Goal: Task Accomplishment & Management: Complete application form

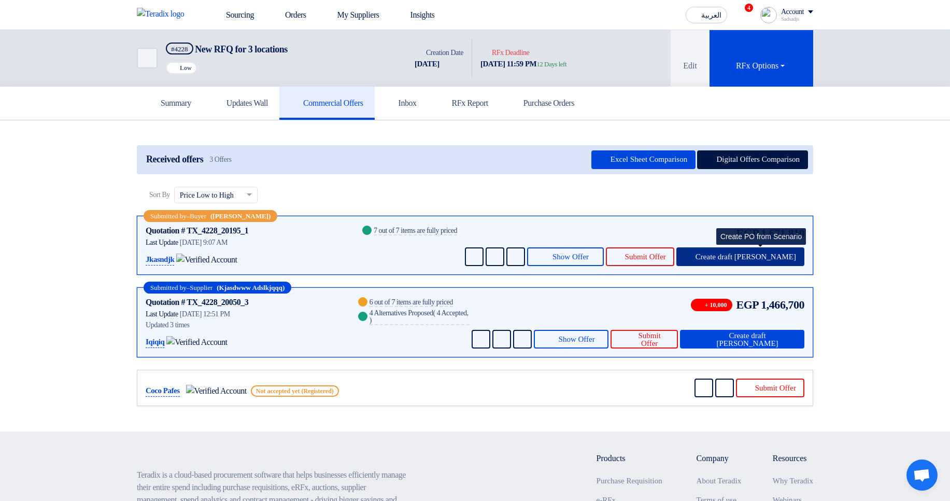
click at [756, 256] on span "Create draft PO" at bounding box center [746, 257] width 101 height 8
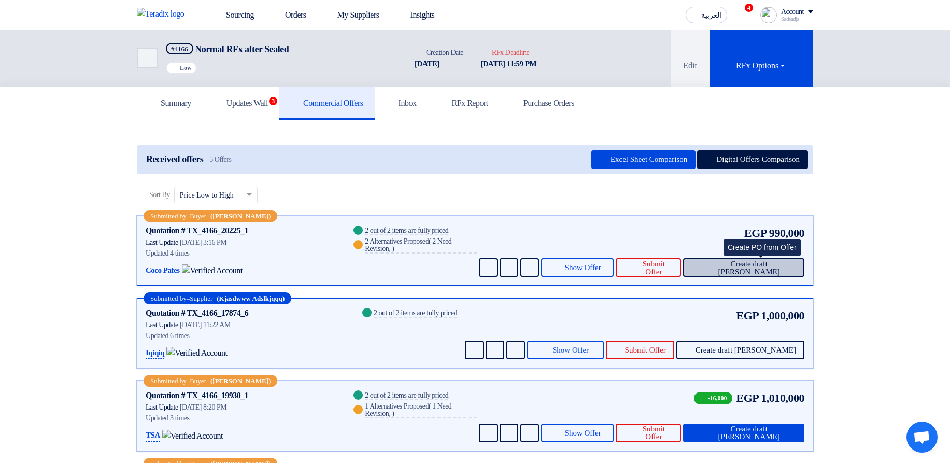
click at [761, 270] on span "Create draft PO" at bounding box center [749, 268] width 94 height 16
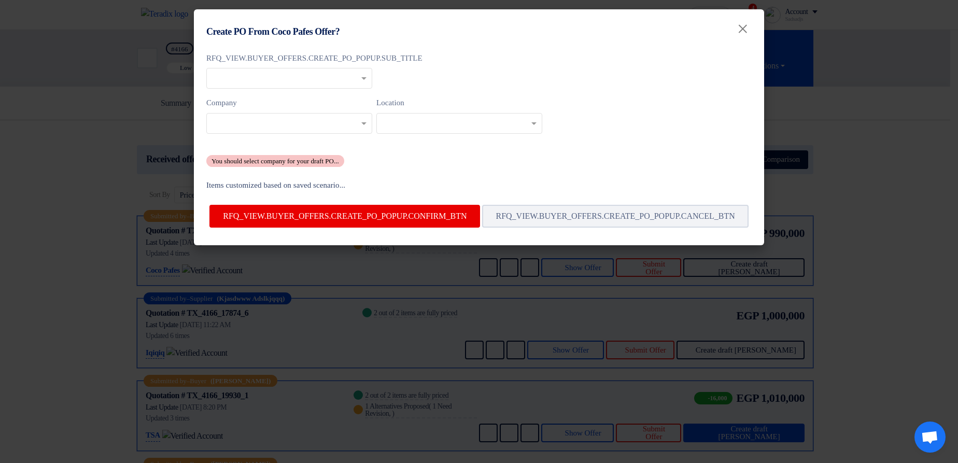
click at [906, 234] on modal-container "Create PO From Coco Pafes Offer? × RFQ_VIEW.BUYER_OFFERS.CREATE_PO_POPUP.SUB_TI…" at bounding box center [479, 231] width 958 height 463
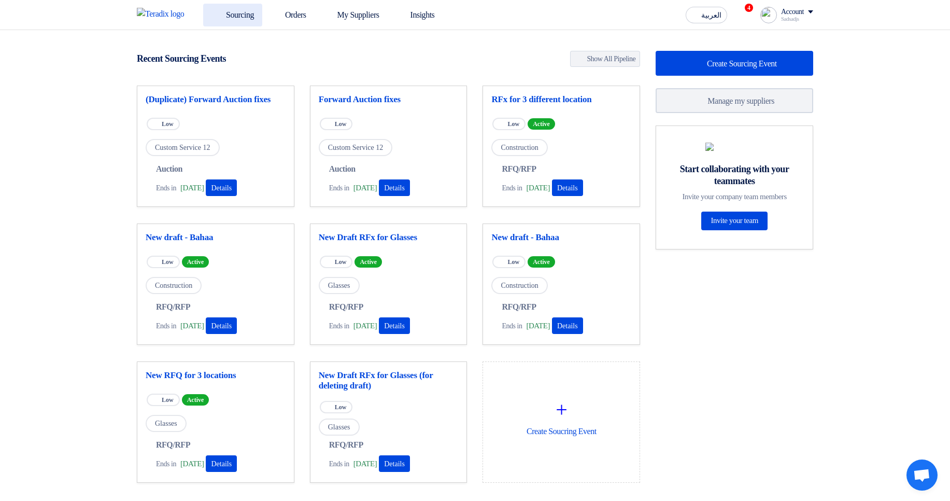
click at [231, 9] on link "Sourcing" at bounding box center [232, 15] width 59 height 23
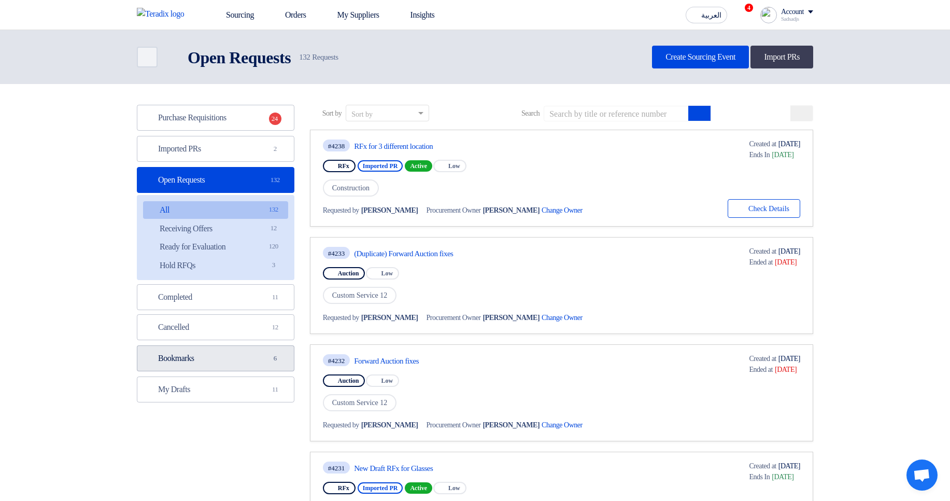
click at [209, 359] on link "Bookmarks Bookmarks 6" at bounding box center [216, 358] width 158 height 26
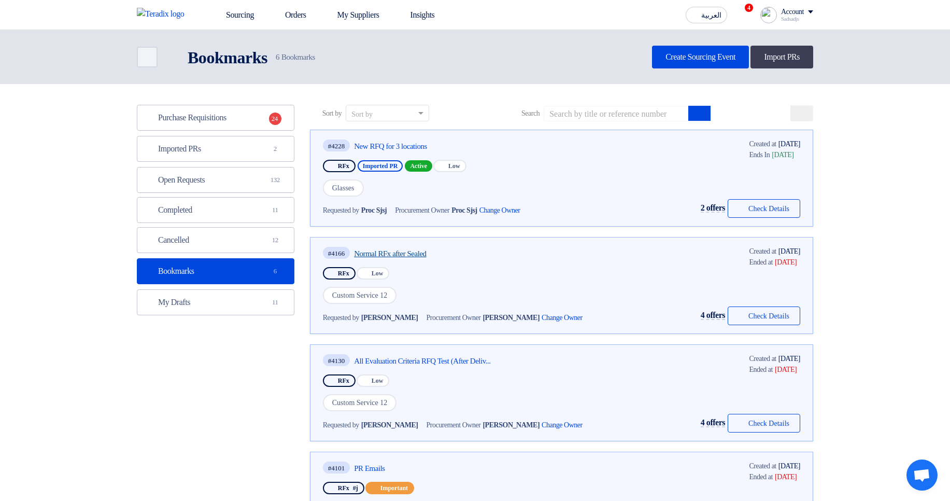
click at [412, 249] on link "Normal RFx after Sealed" at bounding box center [451, 253] width 194 height 9
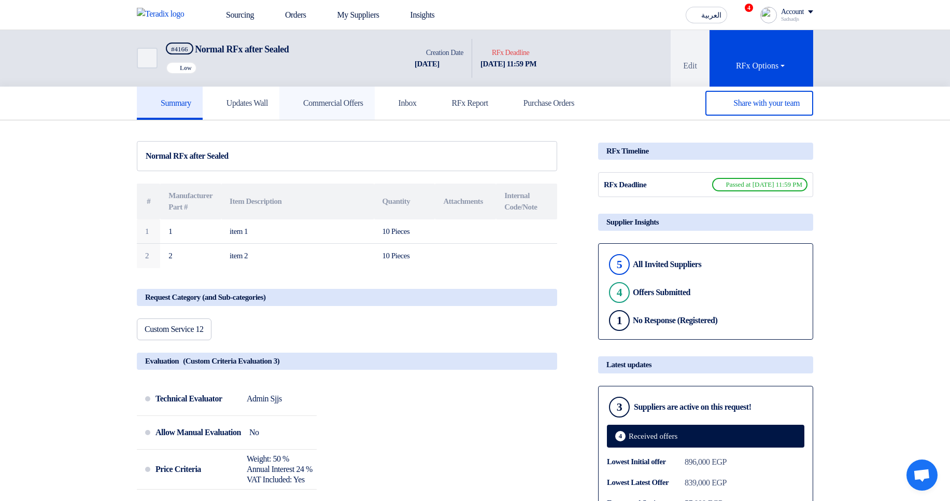
drag, startPoint x: 348, startPoint y: 102, endPoint x: 451, endPoint y: 138, distance: 109.3
click at [348, 101] on h5 "Commercial Offers" at bounding box center [327, 103] width 73 height 10
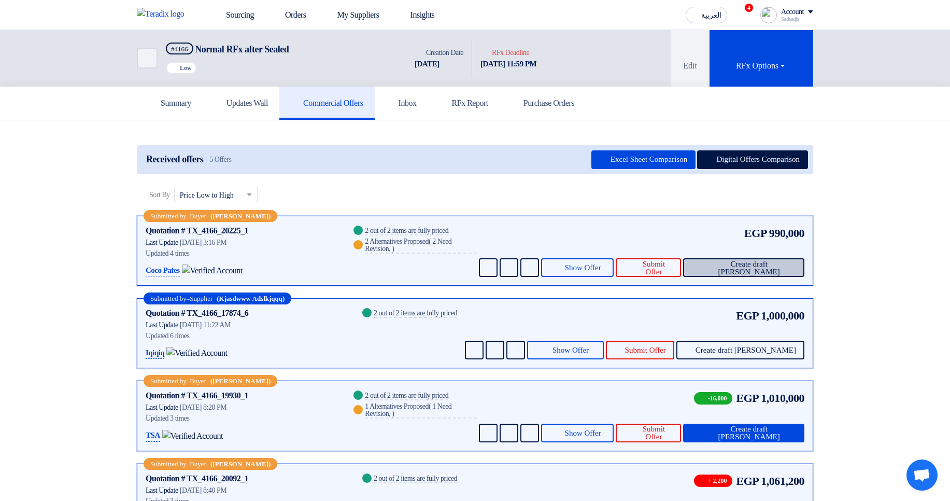
click at [768, 266] on span "Create draft PO" at bounding box center [749, 268] width 94 height 16
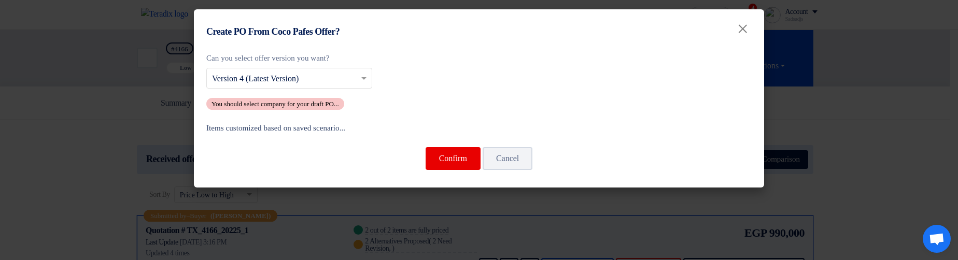
click at [341, 120] on div "Can you select offer version you want? Select from offer versions × Version 4 (…" at bounding box center [479, 117] width 570 height 141
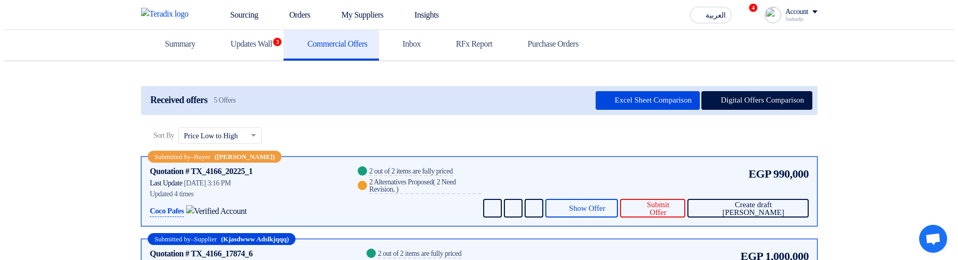
scroll to position [62, 0]
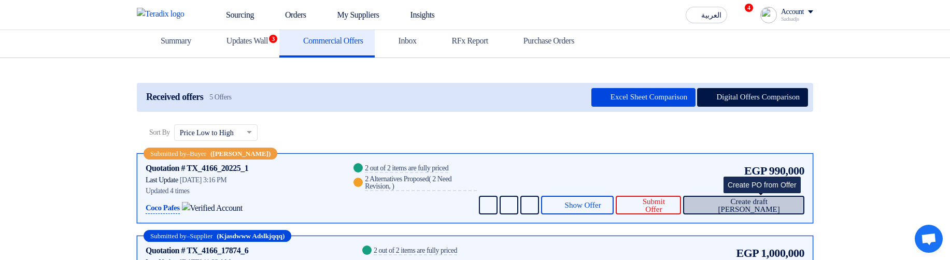
click at [756, 203] on span "Create draft [PERSON_NAME]" at bounding box center [749, 206] width 94 height 16
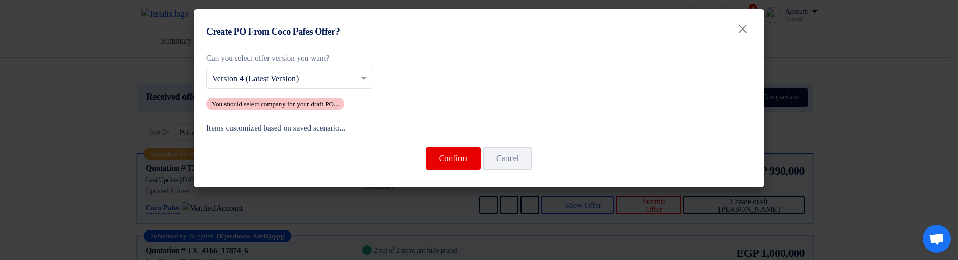
click at [806, 151] on modal-container "Create PO From Coco Pafes Offer? × Can you select offer version you want? Selec…" at bounding box center [479, 130] width 958 height 260
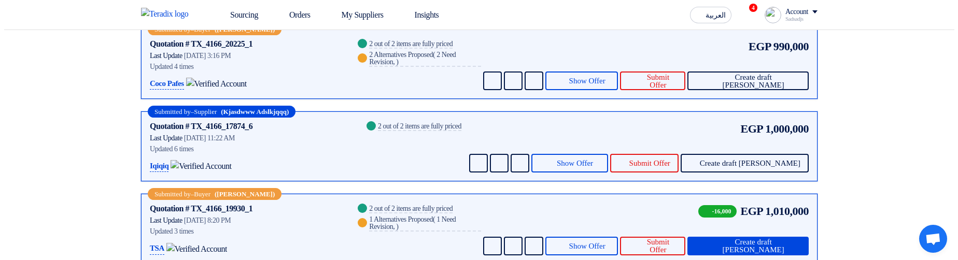
scroll to position [249, 0]
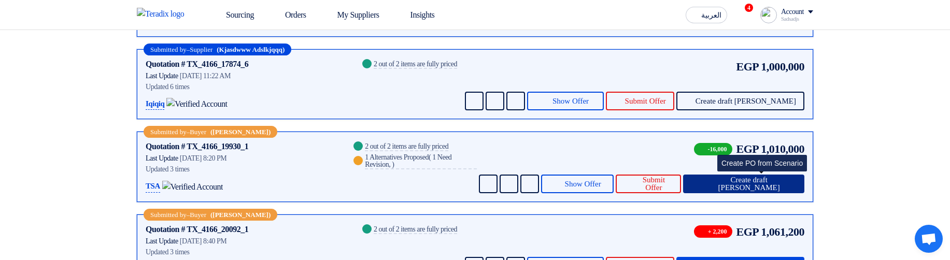
click at [772, 184] on span "Create draft PO" at bounding box center [749, 184] width 94 height 16
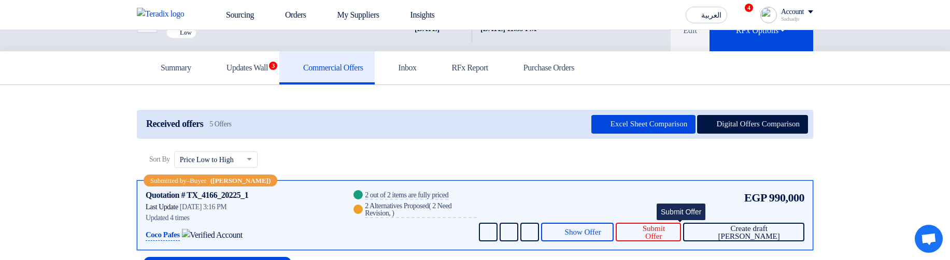
scroll to position [62, 0]
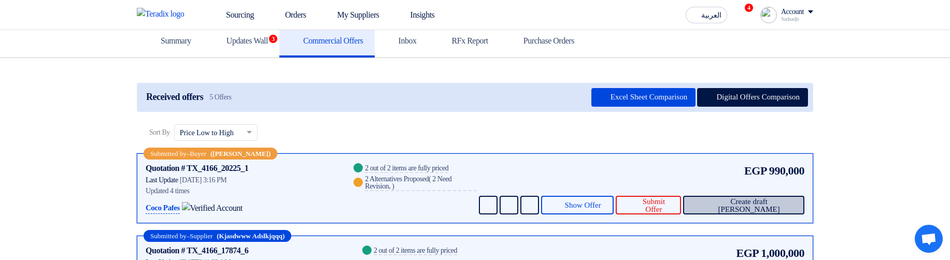
click at [752, 214] on button "Create draft PO" at bounding box center [743, 205] width 121 height 19
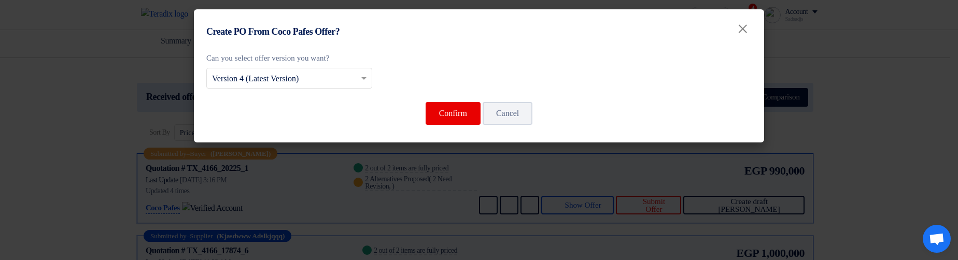
click at [879, 176] on modal-container "Create PO From Coco Pafes Offer? × Can you select offer version you want? Selec…" at bounding box center [479, 130] width 958 height 260
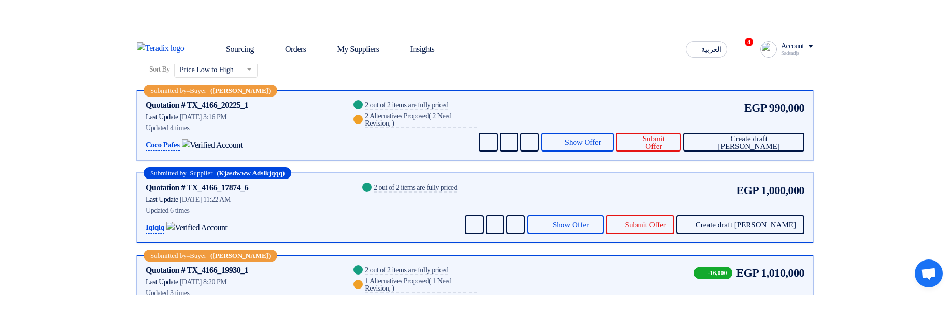
scroll to position [187, 0]
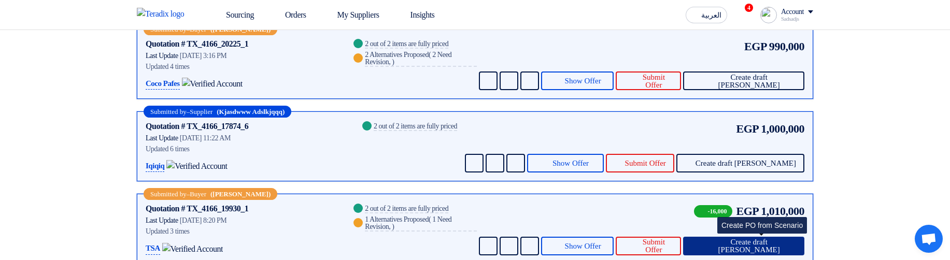
click at [767, 250] on span "Create draft [PERSON_NAME]" at bounding box center [749, 246] width 94 height 16
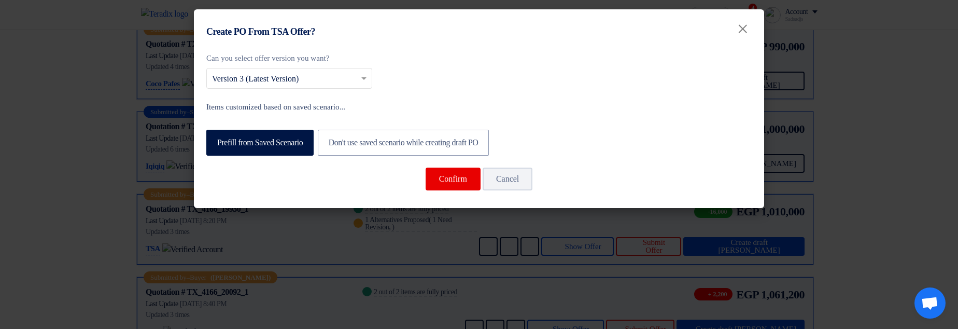
click at [951, 187] on modal-container "Create PO From TSA Offer? × Can you select offer version you want? Select from …" at bounding box center [479, 164] width 958 height 329
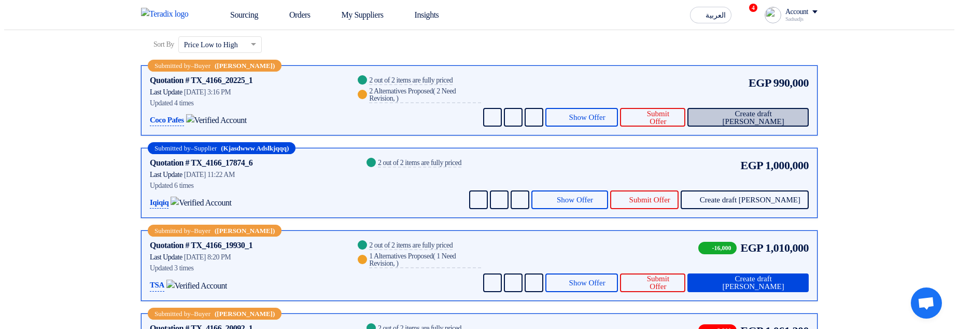
scroll to position [124, 0]
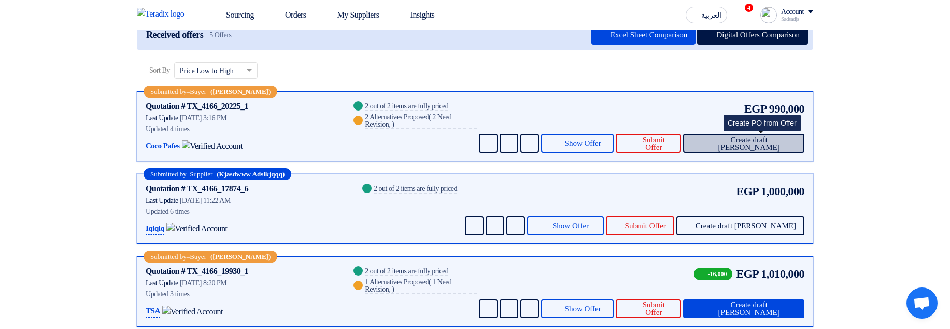
click at [776, 136] on span "Create draft [PERSON_NAME]" at bounding box center [749, 144] width 94 height 16
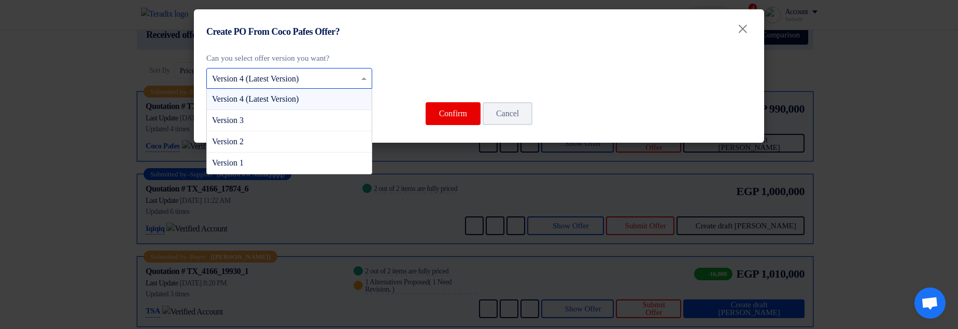
click at [237, 75] on input "text" at bounding box center [284, 79] width 144 height 17
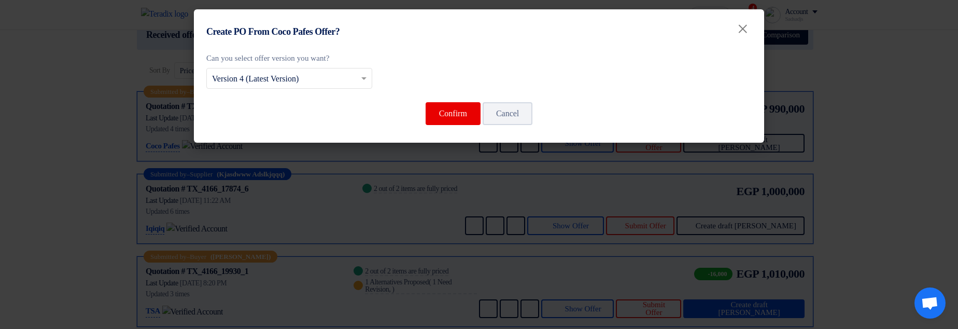
click at [520, 79] on div "Can you select offer version you want? Select from offer versions × Version 4 (…" at bounding box center [478, 70] width 545 height 37
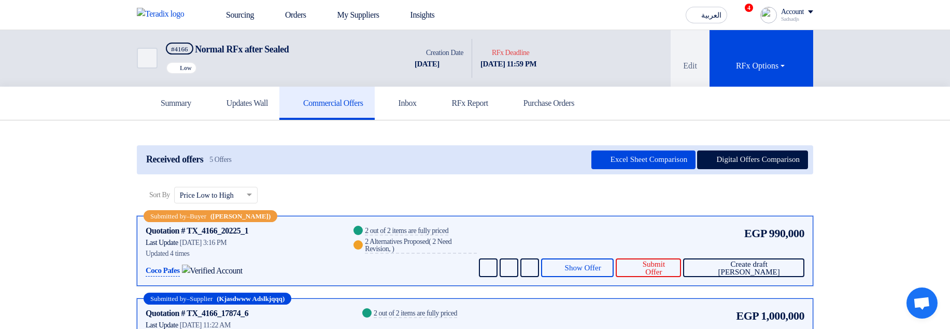
click at [760, 256] on div "EGP 990,000 Send Message Send Message" at bounding box center [641, 250] width 328 height 52
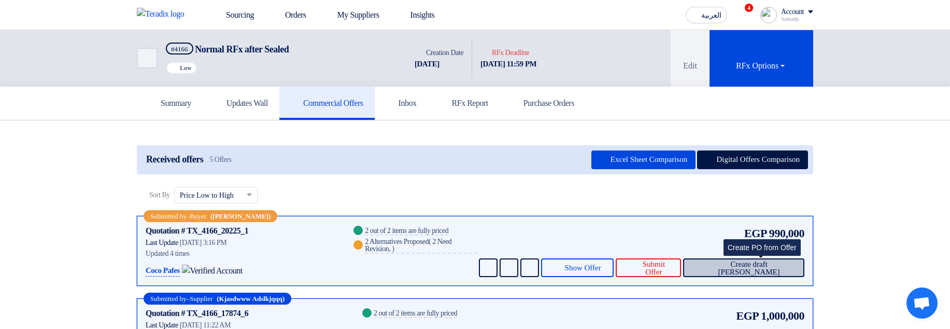
click at [762, 261] on span "Create draft PO" at bounding box center [749, 268] width 94 height 16
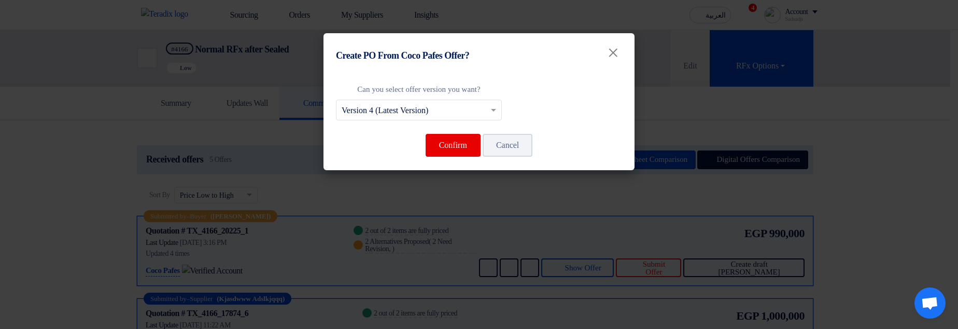
click at [759, 115] on modal-container "Create PO From Coco Pafes Offer? × Can you select offer version you want? Selec…" at bounding box center [479, 164] width 958 height 329
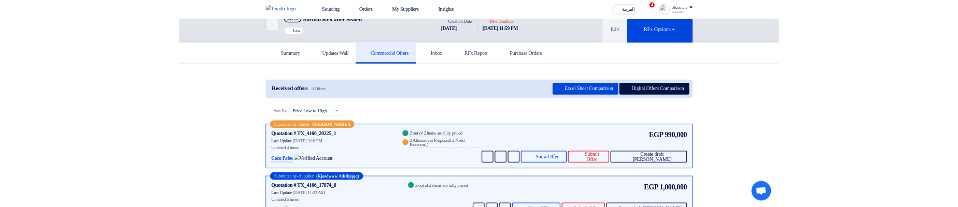
scroll to position [124, 0]
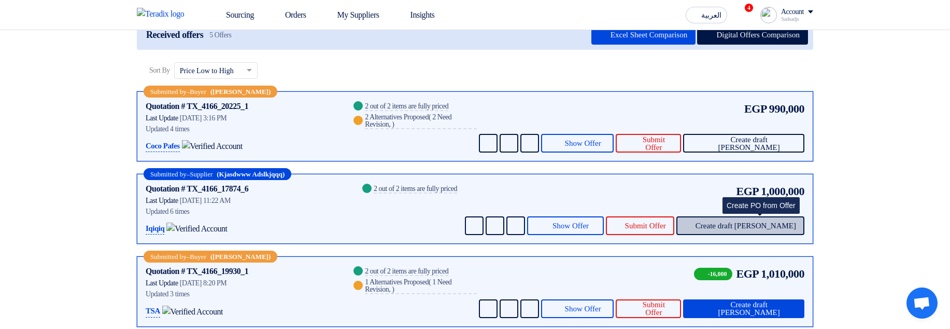
click at [776, 219] on button "Create draft [PERSON_NAME]" at bounding box center [740, 225] width 128 height 19
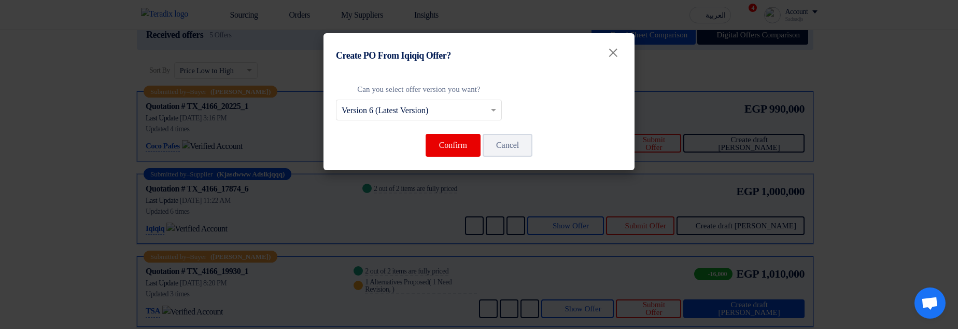
click at [877, 213] on modal-container "Create PO From Iqiqiq Offer? × Can you select offer version you want? Select fr…" at bounding box center [479, 164] width 958 height 329
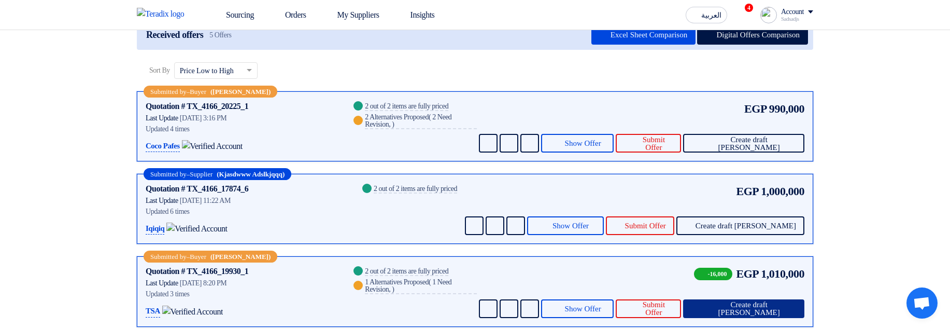
click at [771, 302] on span "Create draft [PERSON_NAME]" at bounding box center [749, 309] width 94 height 16
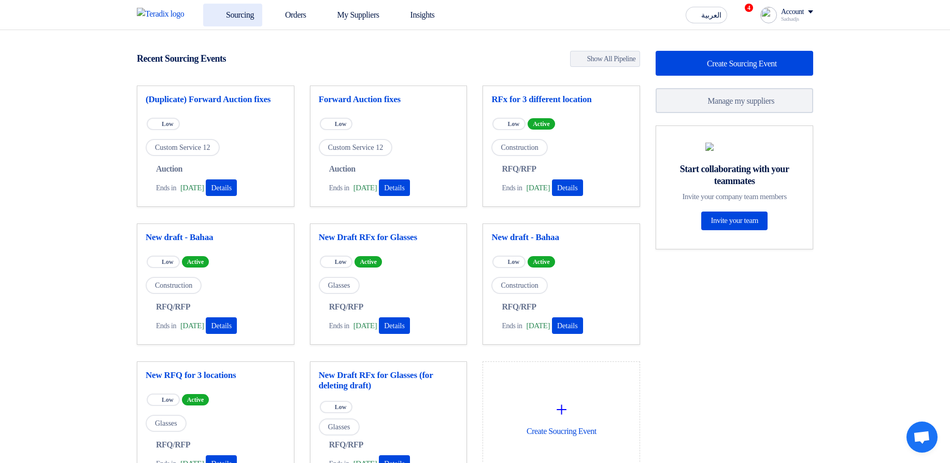
click at [245, 21] on link "Sourcing" at bounding box center [232, 15] width 59 height 23
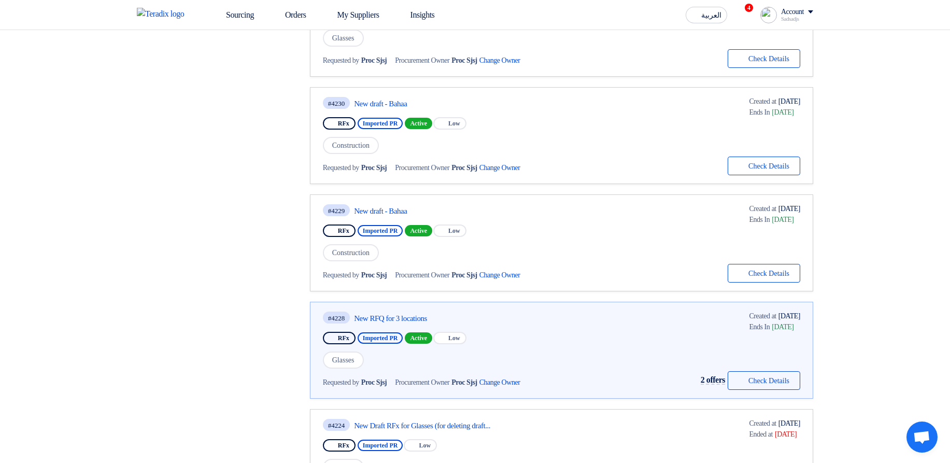
scroll to position [560, 0]
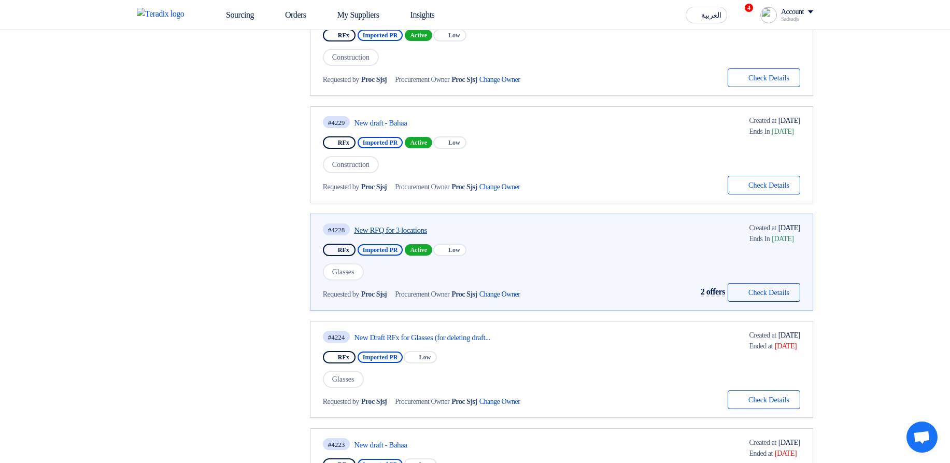
click at [410, 232] on link "New RFQ for 3 locations" at bounding box center [451, 229] width 194 height 9
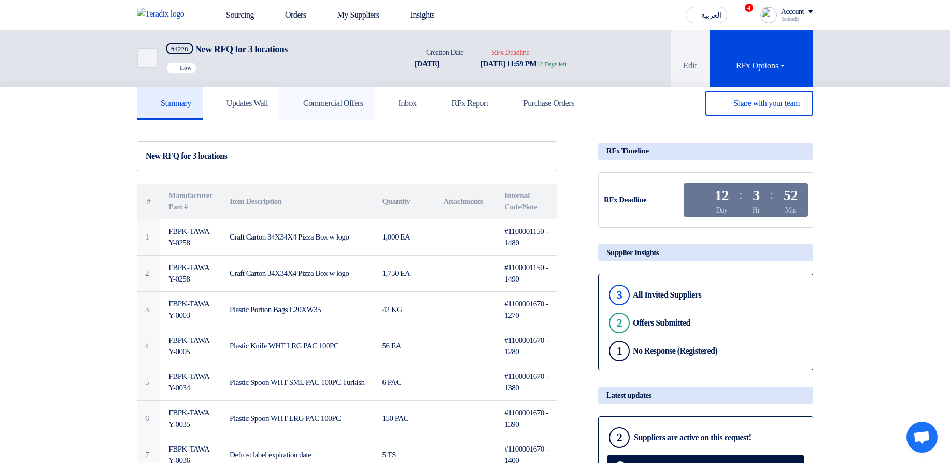
click at [367, 92] on link "Commercial Offers" at bounding box center [326, 103] width 95 height 33
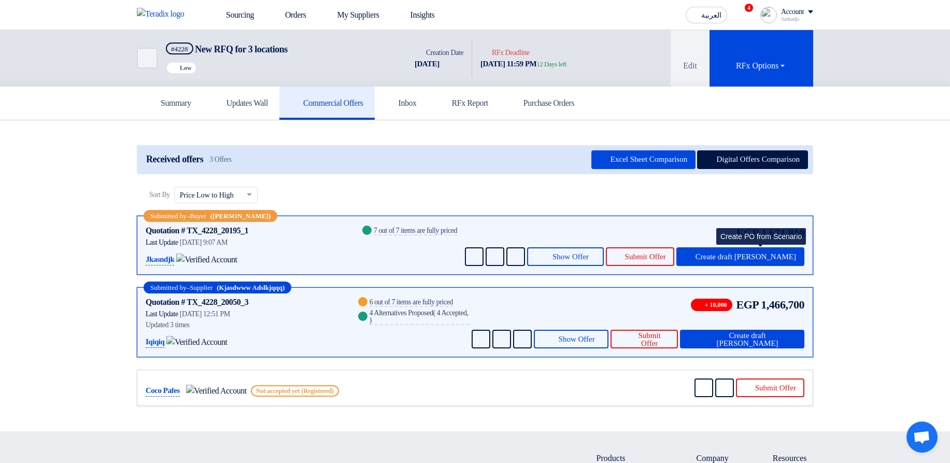
click at [766, 267] on div "Submitted by – Buyer (Sadsadjs Askjd) Quotation # TX_4228_20195_1 Contacts Last…" at bounding box center [475, 245] width 676 height 59
click at [772, 245] on div "EGP 1,671,810 Send Message Send Message" at bounding box center [634, 244] width 342 height 41
click at [782, 256] on span "Create draft [PERSON_NAME]" at bounding box center [746, 257] width 101 height 8
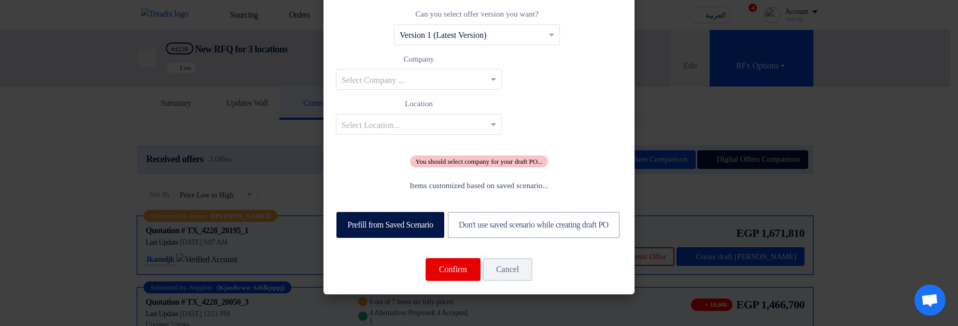
scroll to position [43, 0]
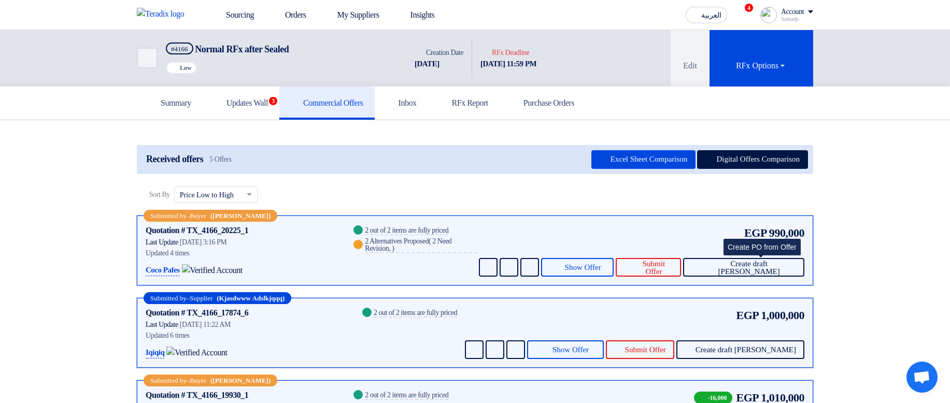
click at [778, 207] on div "EGP 990,000 Send Message Send Message" at bounding box center [641, 250] width 328 height 52
click at [785, 207] on span "Create draft PO" at bounding box center [749, 268] width 94 height 16
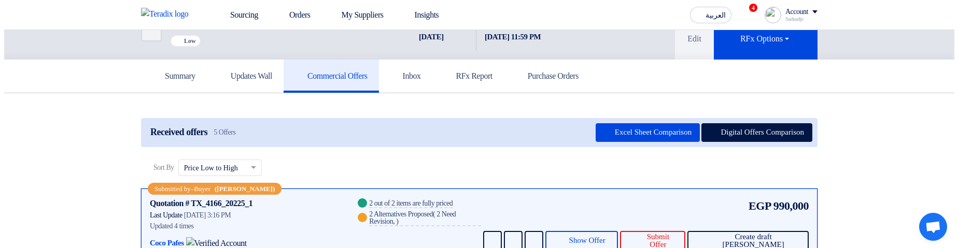
scroll to position [62, 0]
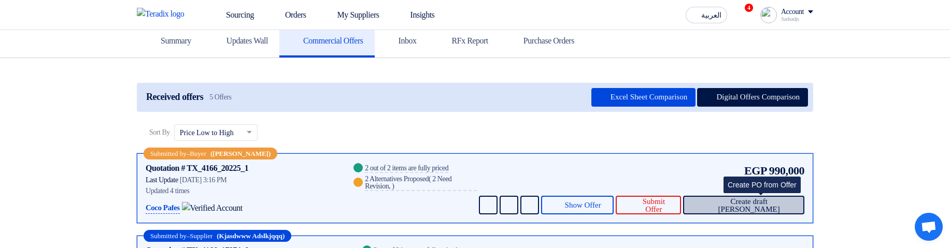
click at [752, 204] on span "Create draft [PERSON_NAME]" at bounding box center [749, 206] width 94 height 16
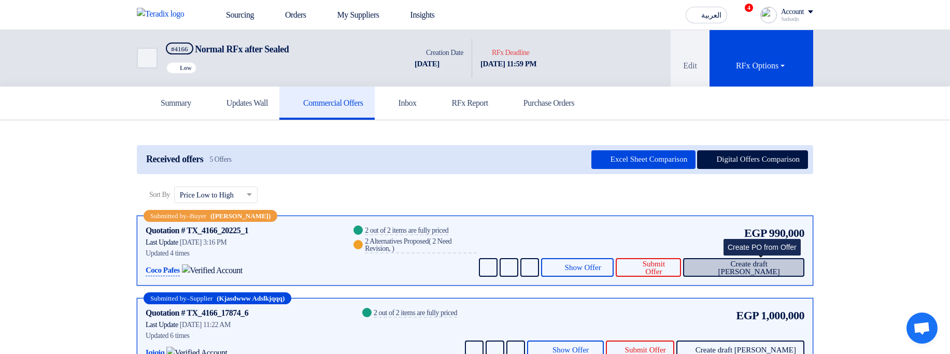
click at [759, 271] on span "Create draft PO" at bounding box center [749, 268] width 94 height 16
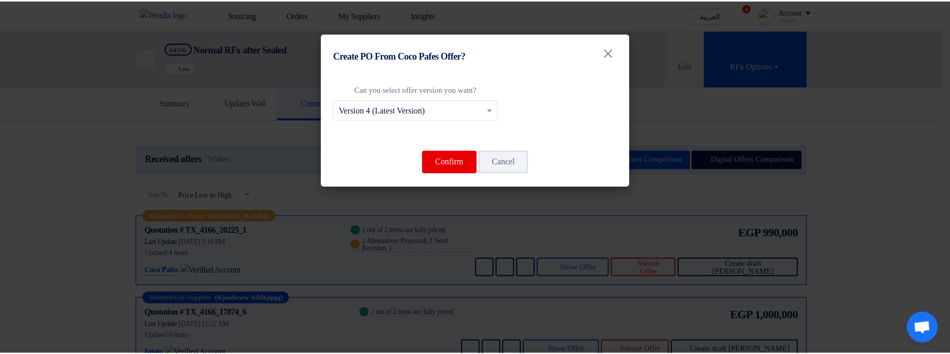
scroll to position [62, 0]
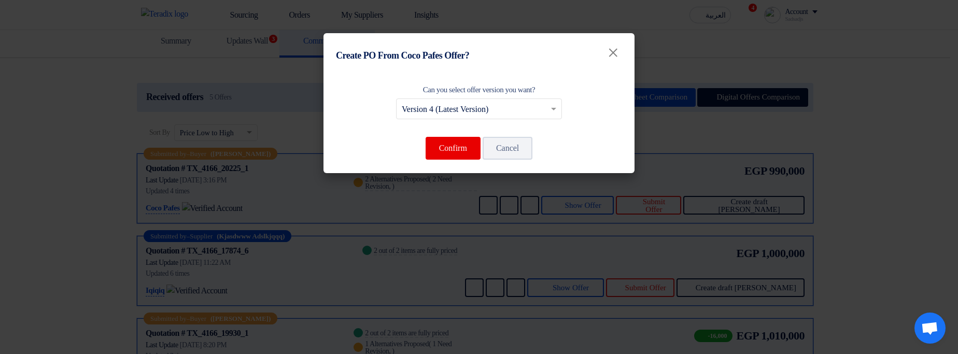
click at [705, 200] on modal-container "Create PO From Coco Pafes Offer? × Can you select offer version you want? Selec…" at bounding box center [479, 177] width 958 height 354
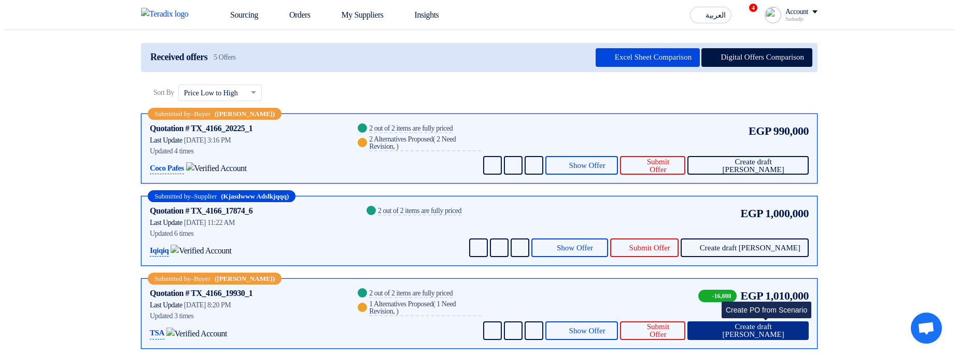
scroll to position [124, 0]
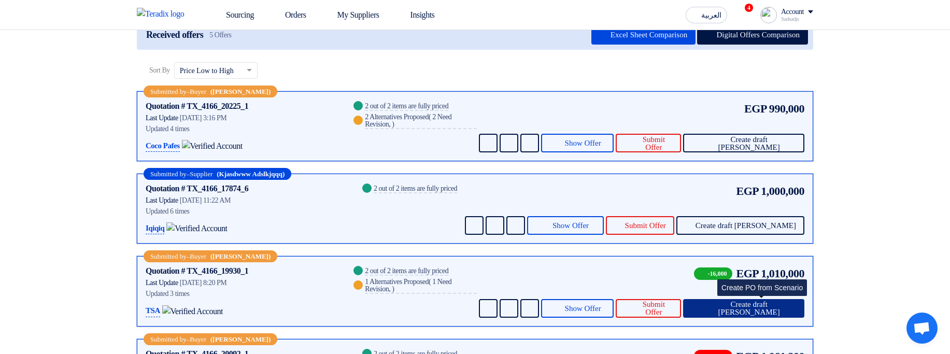
click at [749, 301] on span "Create draft [PERSON_NAME]" at bounding box center [749, 309] width 94 height 16
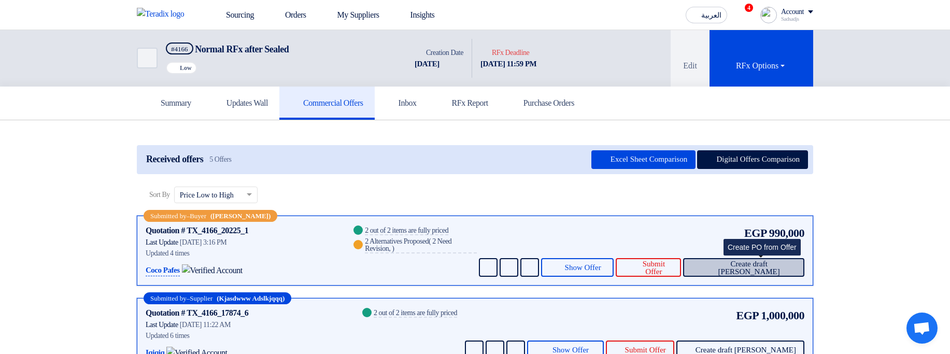
click at [784, 272] on span "Create draft [PERSON_NAME]" at bounding box center [749, 268] width 94 height 16
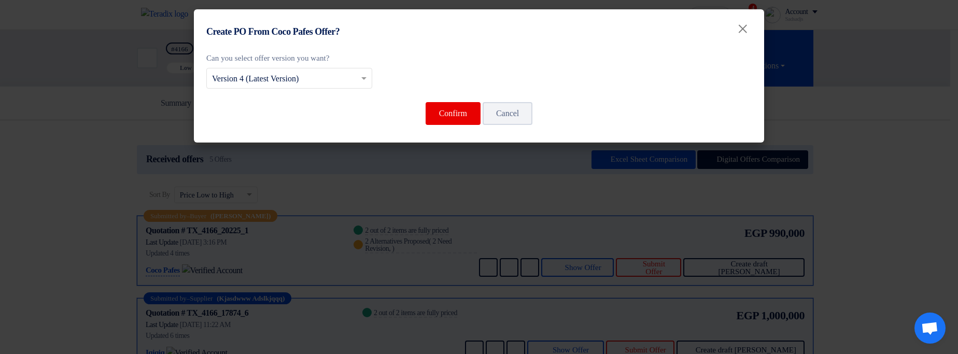
click at [874, 195] on modal-container "Create PO From Coco Pafes Offer? × Can you select offer version you want? Selec…" at bounding box center [479, 177] width 958 height 354
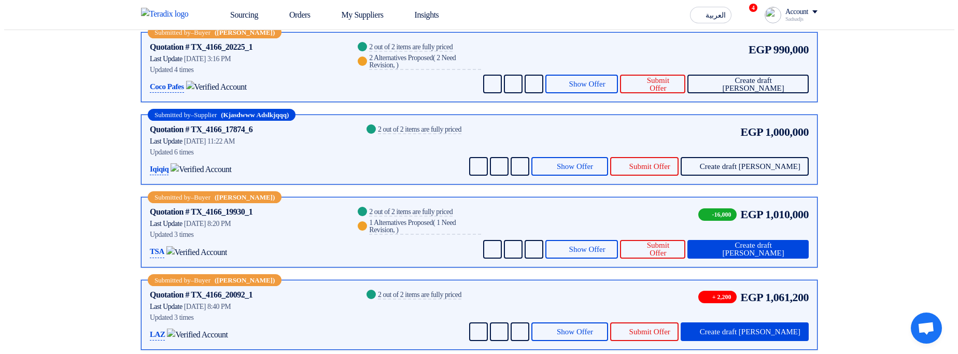
scroll to position [187, 0]
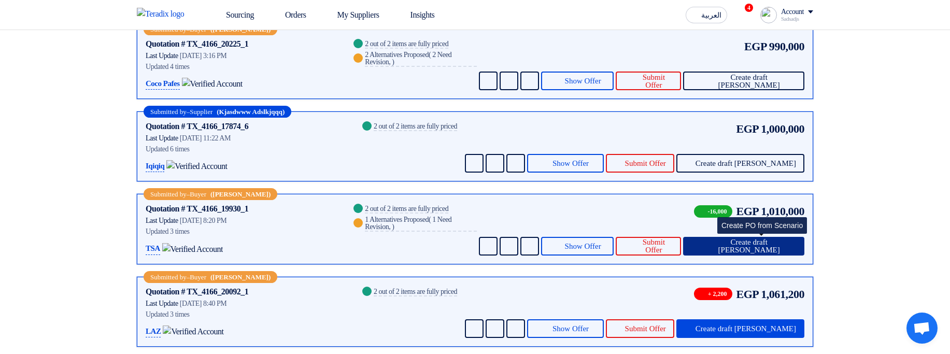
click at [773, 238] on span "Create draft PO" at bounding box center [749, 246] width 94 height 16
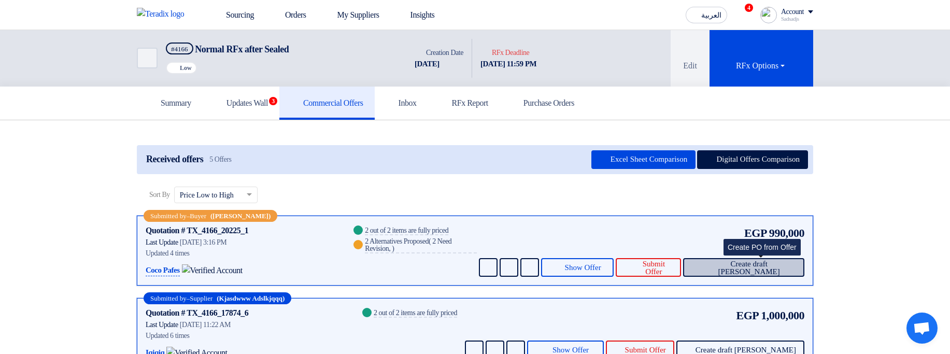
click at [776, 270] on span "Create draft PO" at bounding box center [749, 268] width 94 height 16
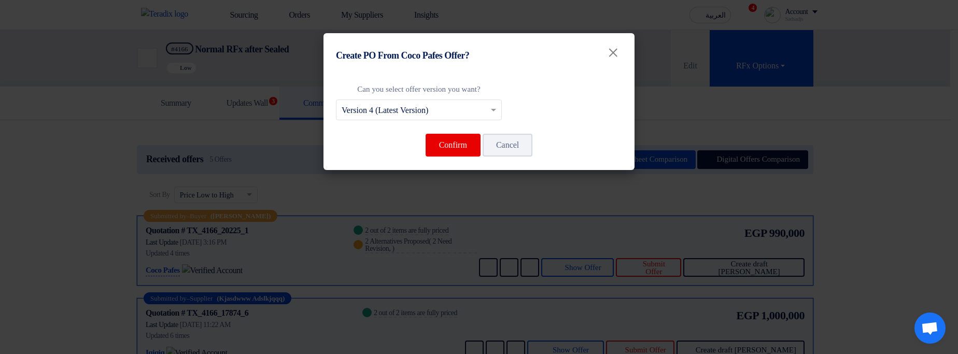
click at [957, 224] on modal-container "Create PO From Coco Pafes Offer? × Can you select offer version you want? Selec…" at bounding box center [479, 177] width 958 height 354
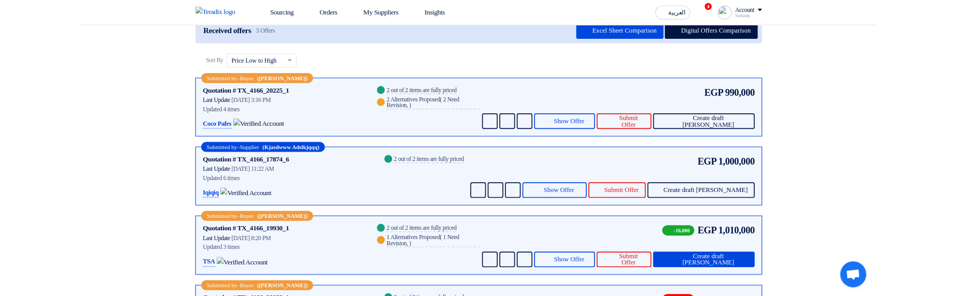
scroll to position [124, 0]
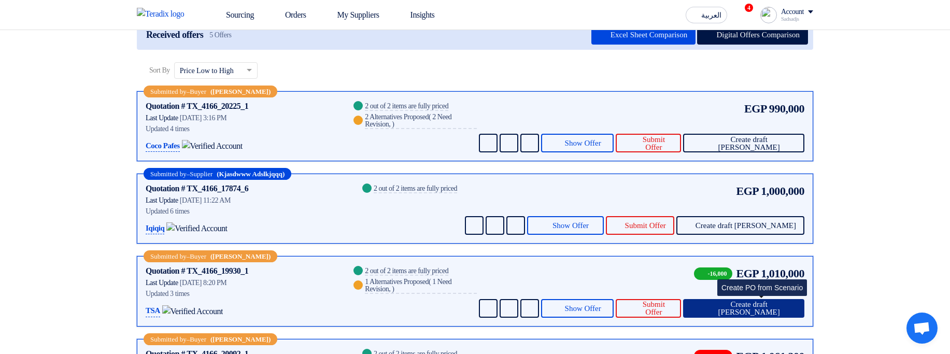
click at [769, 301] on span "Create draft [PERSON_NAME]" at bounding box center [749, 309] width 94 height 16
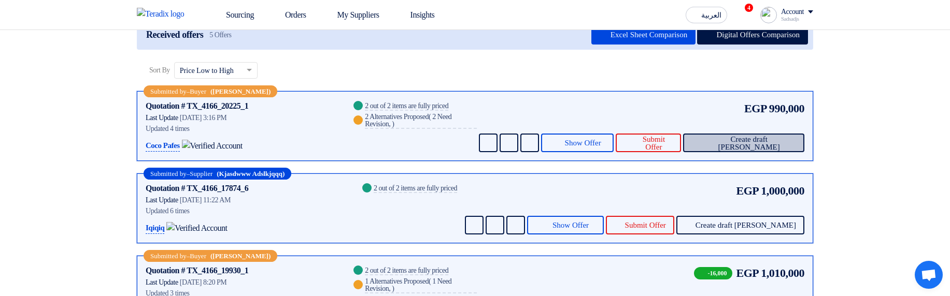
drag, startPoint x: 780, startPoint y: 157, endPoint x: 773, endPoint y: 141, distance: 16.9
click at [777, 157] on div "Submitted by – Buyer (Sadsadjs Askjd) Quotation # TX_4166_20225_1 Contacts Last…" at bounding box center [475, 126] width 676 height 70
click at [773, 141] on span "Create draft PO" at bounding box center [749, 144] width 94 height 16
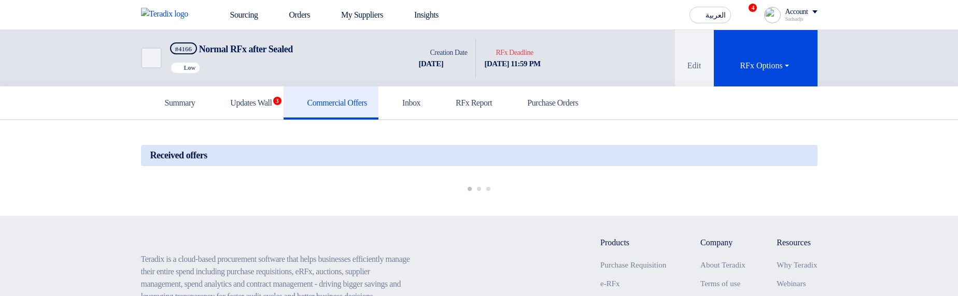
scroll to position [124, 0]
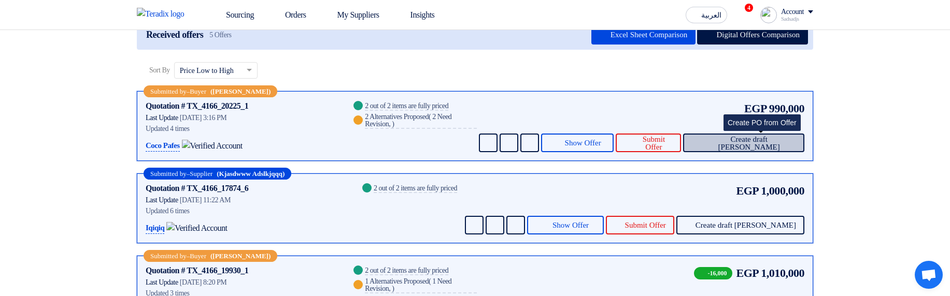
click at [780, 136] on span "Create draft PO" at bounding box center [749, 144] width 94 height 16
click at [767, 139] on span "Create draft PO" at bounding box center [749, 144] width 94 height 16
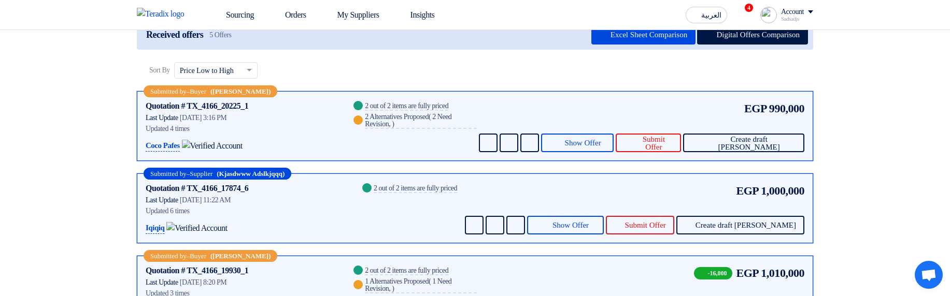
drag, startPoint x: 675, startPoint y: 184, endPoint x: 717, endPoint y: 177, distance: 43.1
click at [675, 183] on div "EGP 1,000,000 Send Message Send Message" at bounding box center [634, 208] width 342 height 52
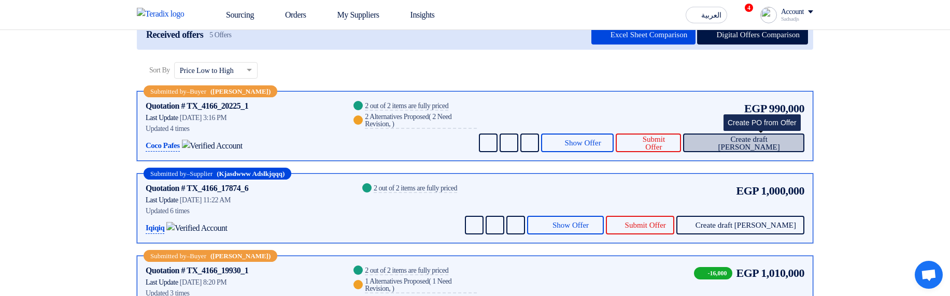
click at [777, 146] on span "Create draft PO" at bounding box center [749, 144] width 94 height 16
click at [769, 146] on span "Create draft PO" at bounding box center [749, 144] width 94 height 16
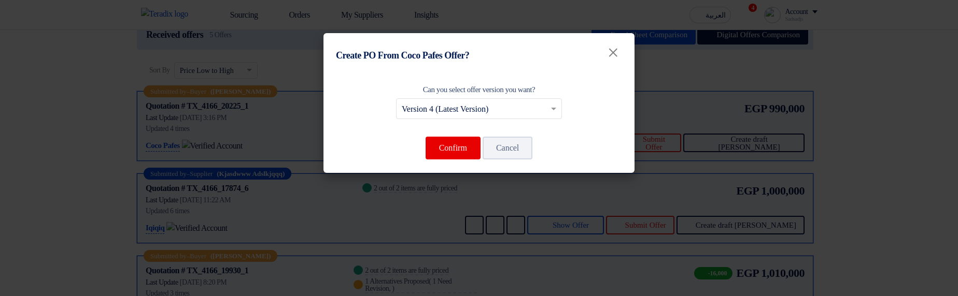
click at [753, 125] on modal-container "Create PO From Coco Pafes Offer? × Can you select offer version you want? Selec…" at bounding box center [479, 148] width 958 height 296
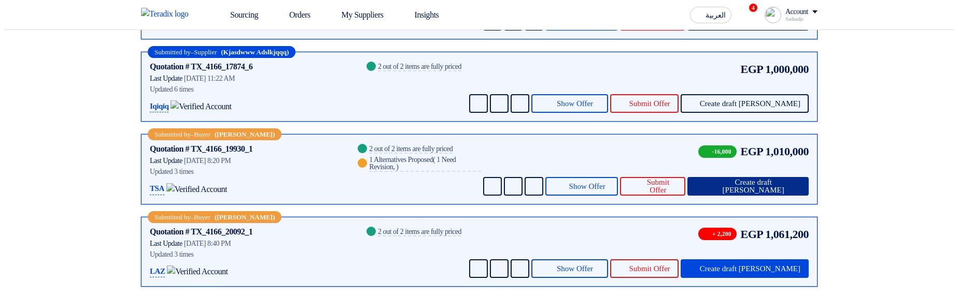
scroll to position [249, 0]
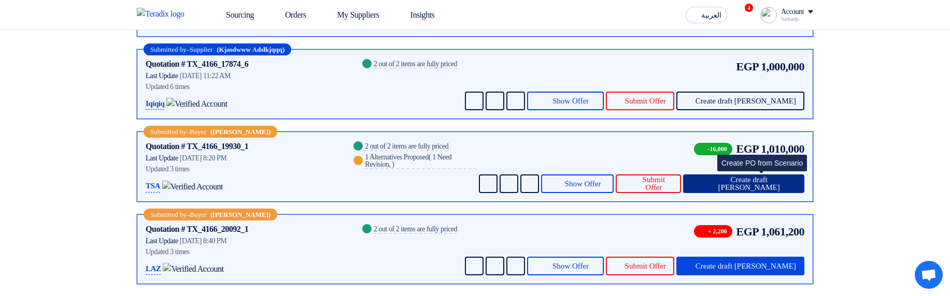
click at [780, 176] on span "Create draft [PERSON_NAME]" at bounding box center [749, 184] width 94 height 16
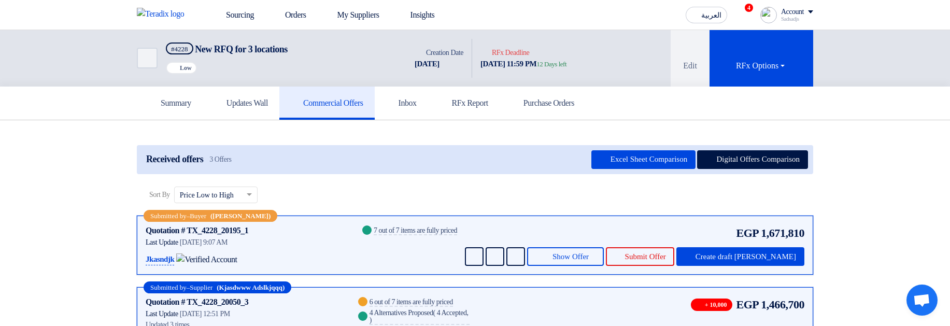
click at [764, 265] on div "Submitted by – Buyer (Sadsadjs Askjd) Quotation # TX_4228_20195_1 Contacts Last…" at bounding box center [475, 245] width 676 height 59
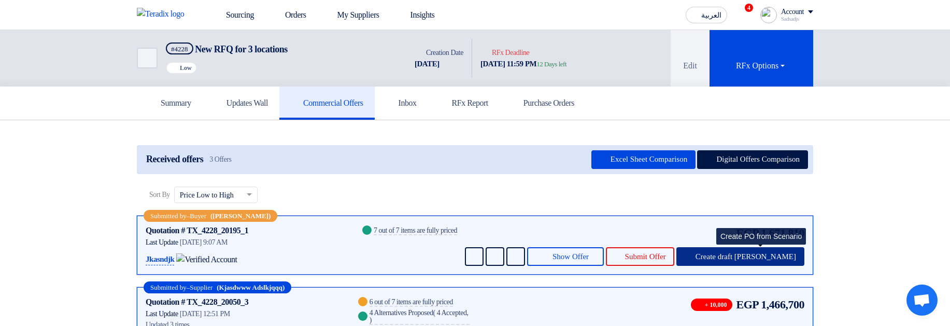
click at [762, 253] on span "Create draft PO" at bounding box center [746, 257] width 101 height 8
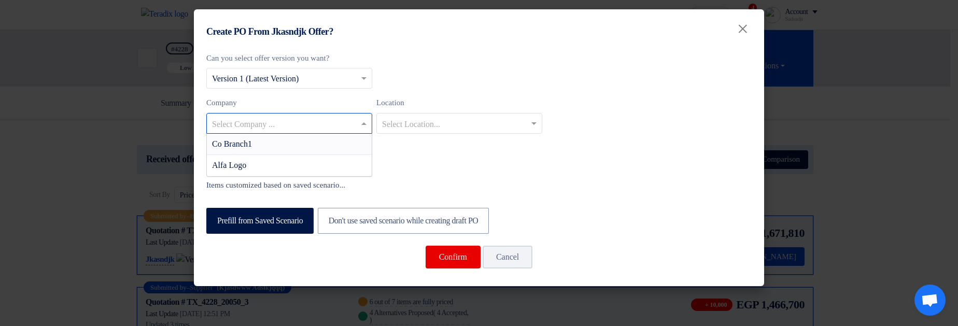
click at [287, 127] on input "text" at bounding box center [284, 124] width 144 height 17
click at [545, 83] on div "Can you select offer version you want? Select from offer versions × Version 1 (…" at bounding box center [478, 109] width 545 height 115
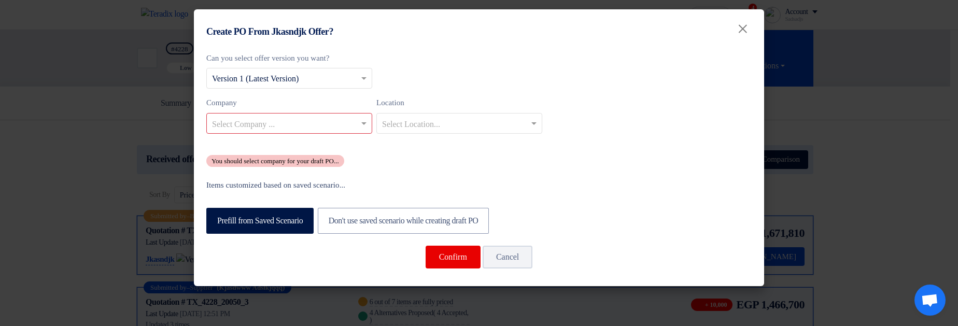
click at [743, 109] on div "Company Select Company ... Location Select Location..." at bounding box center [478, 119] width 545 height 45
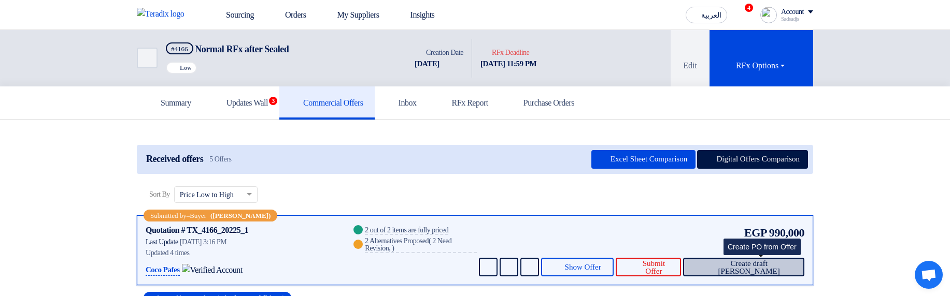
click at [767, 266] on span "Create draft PO" at bounding box center [749, 268] width 94 height 16
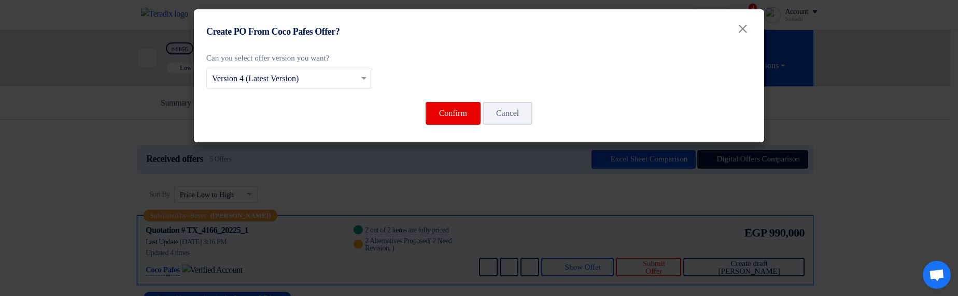
click at [871, 149] on modal-container "Create PO From Coco Pafes Offer? × Can you select offer version you want? Selec…" at bounding box center [479, 148] width 958 height 296
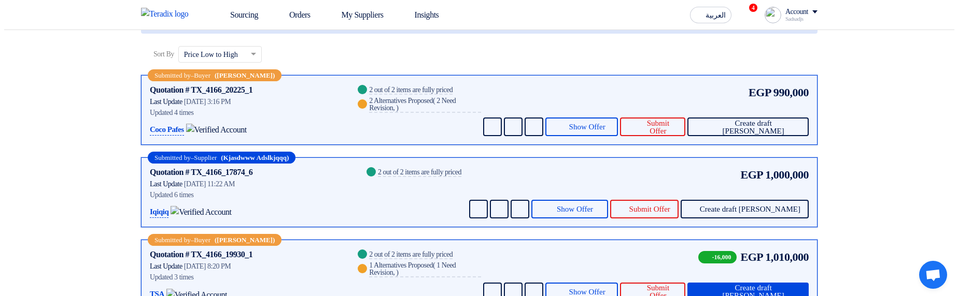
scroll to position [187, 0]
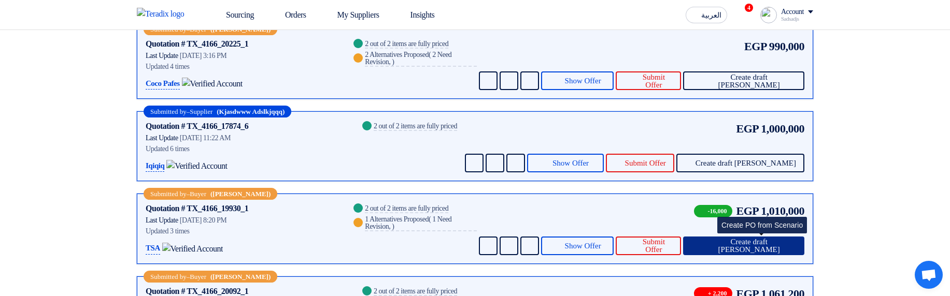
click at [787, 251] on span "Create draft PO" at bounding box center [749, 246] width 94 height 16
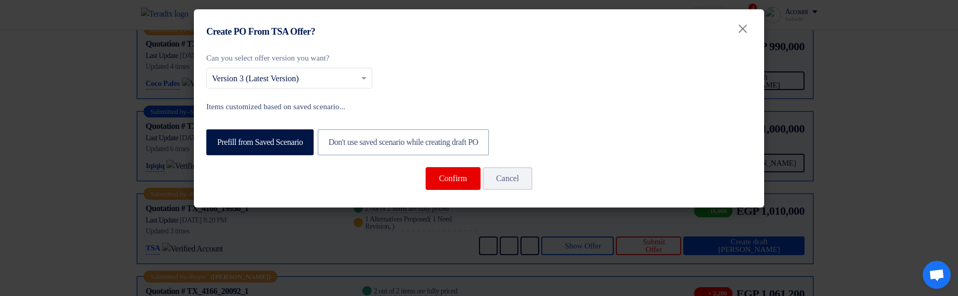
click at [830, 131] on modal-container "Create PO From TSA Offer? × Can you select offer version you want? Select from …" at bounding box center [479, 148] width 958 height 296
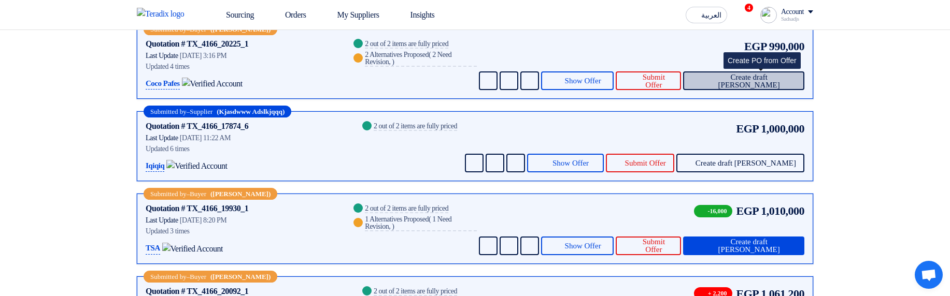
click at [763, 74] on span "Create draft [PERSON_NAME]" at bounding box center [749, 82] width 94 height 16
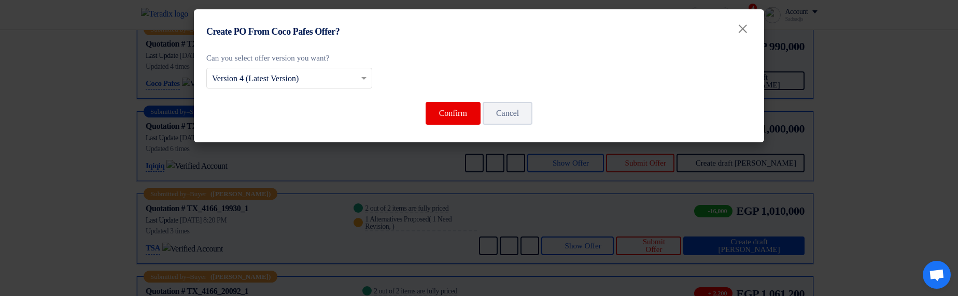
click at [602, 220] on modal-container "Create PO From Coco Pafes Offer? × Can you select offer version you want? Selec…" at bounding box center [479, 148] width 958 height 296
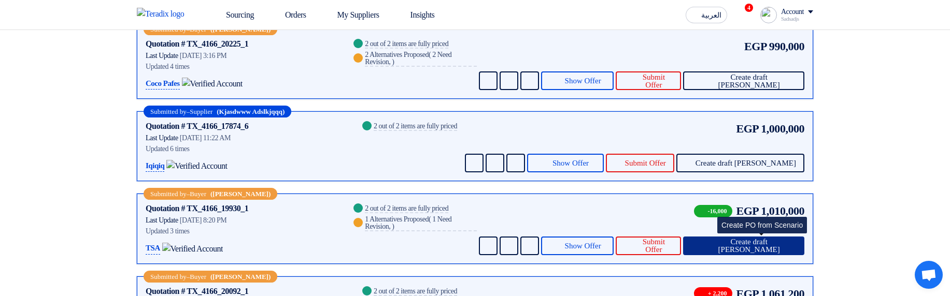
click at [752, 238] on span "Create draft [PERSON_NAME]" at bounding box center [749, 246] width 94 height 16
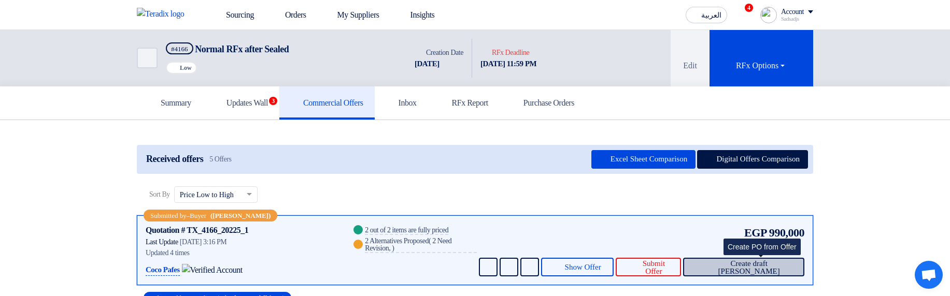
click at [778, 260] on span "Create draft [PERSON_NAME]" at bounding box center [749, 268] width 94 height 16
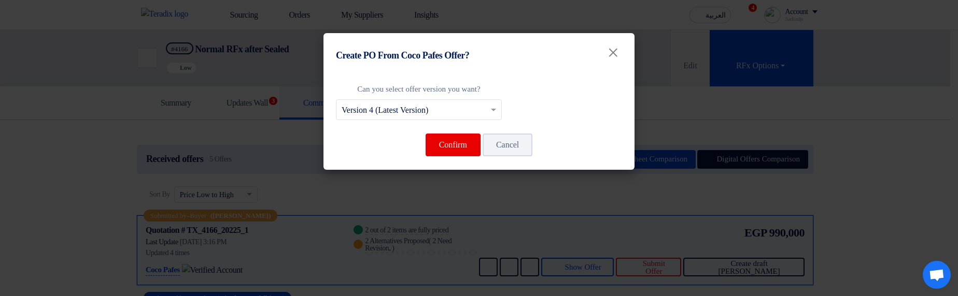
click at [822, 198] on modal-container "Create PO From Coco Pafes Offer? × Can you select offer version you want? Selec…" at bounding box center [479, 148] width 958 height 296
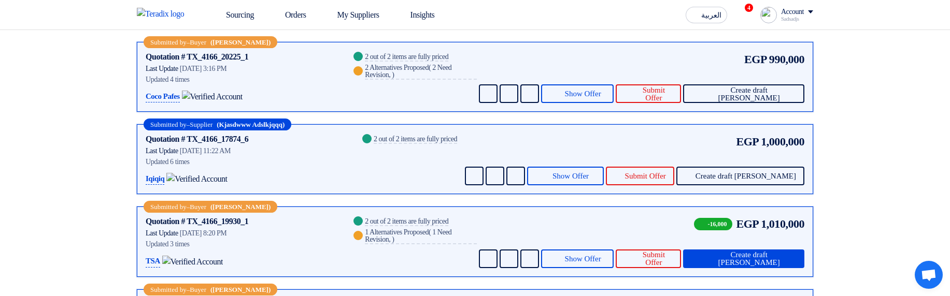
scroll to position [187, 0]
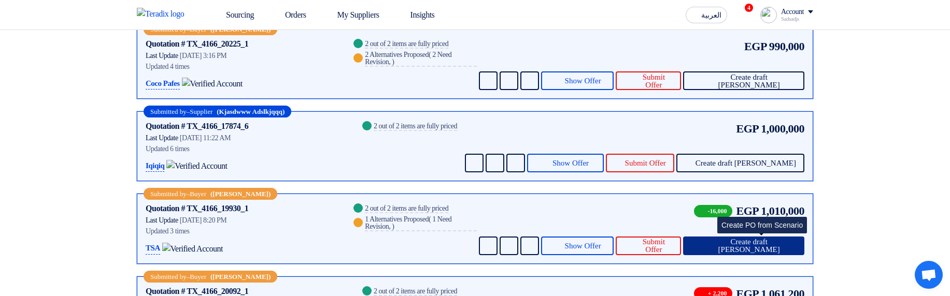
click at [787, 238] on span "Create draft PO" at bounding box center [749, 246] width 94 height 16
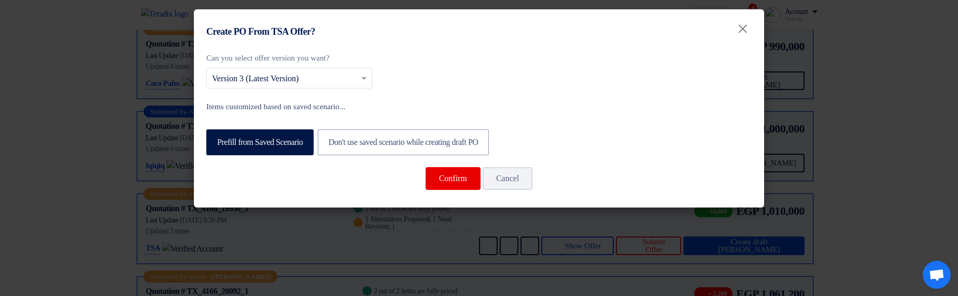
click at [846, 196] on modal-container "Create PO From TSA Offer? × Can you select offer version you want? Select from …" at bounding box center [479, 148] width 958 height 296
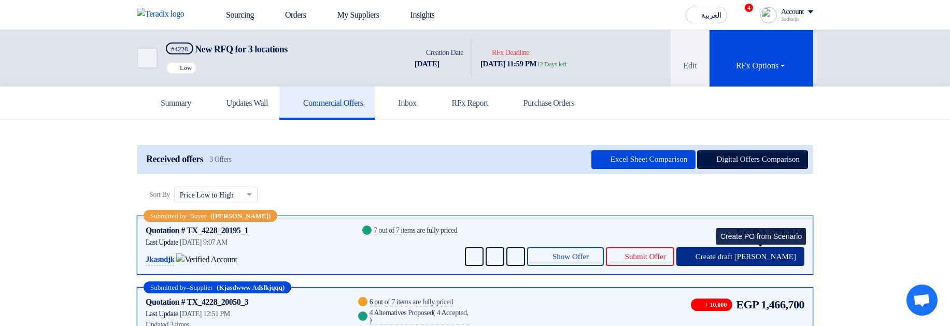
click at [741, 258] on span "Create draft [PERSON_NAME]" at bounding box center [746, 257] width 101 height 8
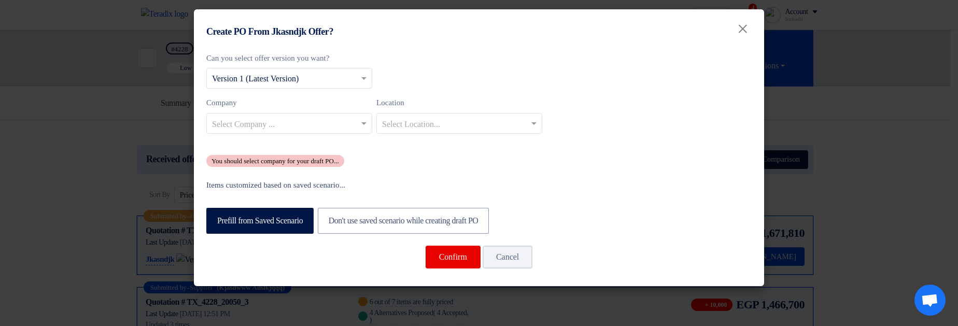
click at [327, 120] on input "text" at bounding box center [284, 124] width 144 height 17
click at [582, 76] on div "Can you select offer version you want? Select from offer versions × Version 1 (…" at bounding box center [478, 109] width 545 height 115
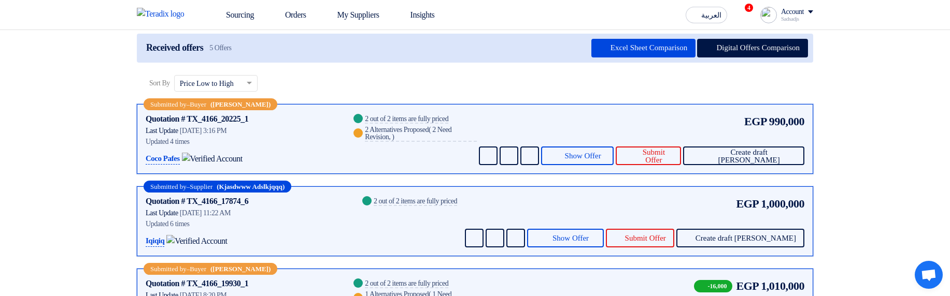
scroll to position [124, 0]
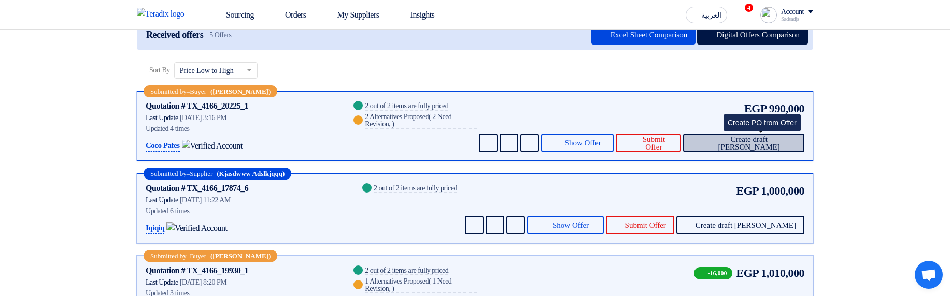
click at [758, 142] on span "Create draft PO" at bounding box center [749, 144] width 94 height 16
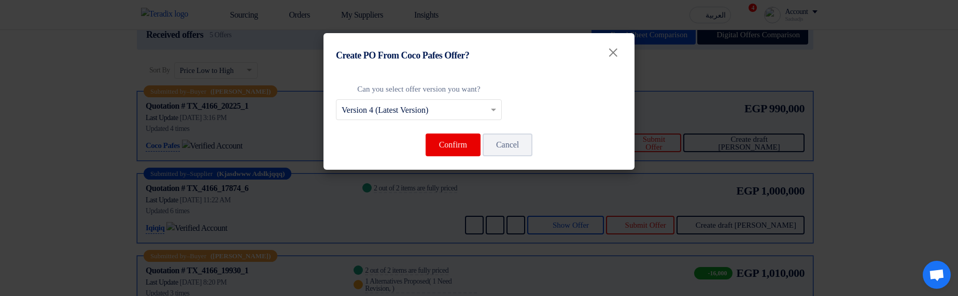
click at [866, 123] on modal-container "Create PO From Coco Pafes Offer? × Can you select offer version you want? Selec…" at bounding box center [479, 148] width 958 height 296
